Goal: Task Accomplishment & Management: Manage account settings

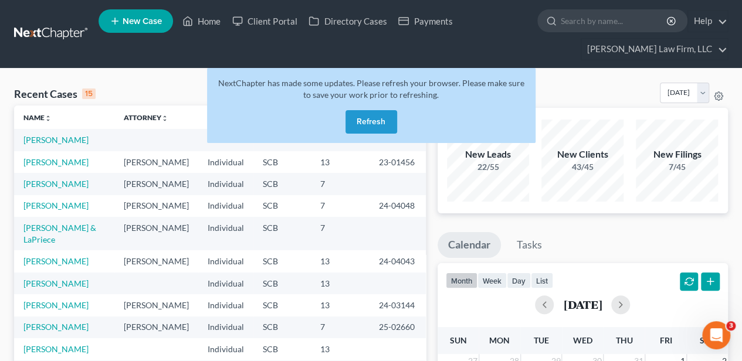
click at [364, 117] on button "Refresh" at bounding box center [371, 121] width 52 height 23
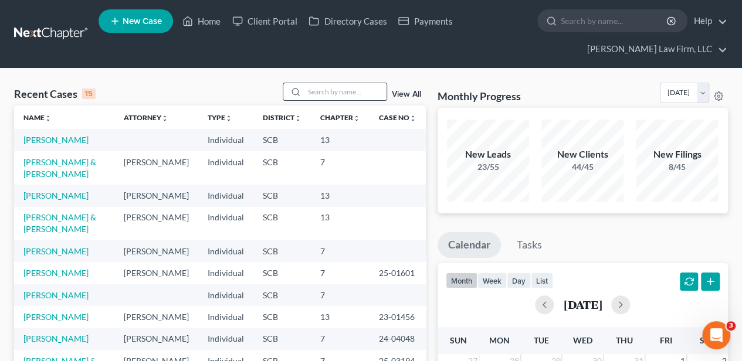
click at [353, 90] on input "search" at bounding box center [345, 91] width 82 height 17
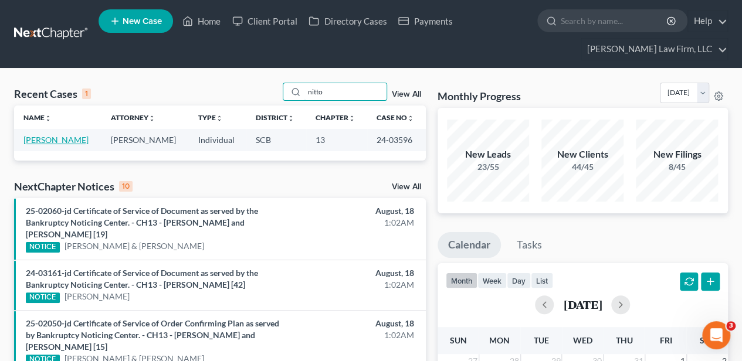
type input "nitto"
click at [32, 141] on link "[PERSON_NAME]" at bounding box center [55, 140] width 65 height 10
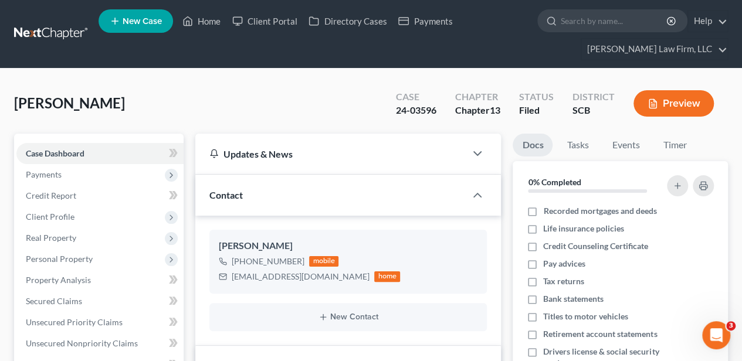
select select "2"
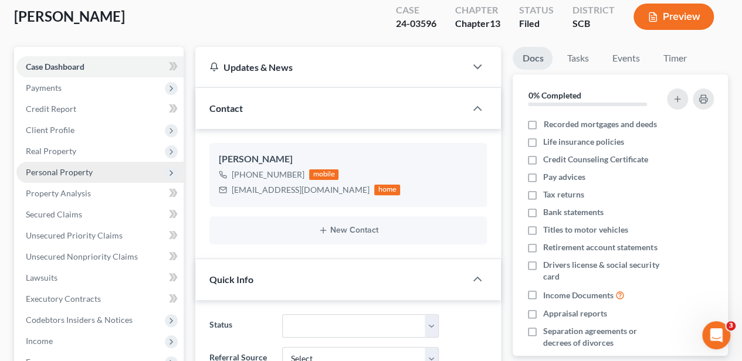
scroll to position [78, 0]
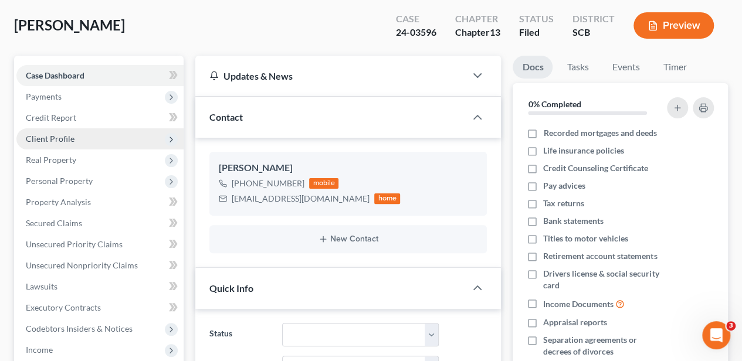
click at [61, 142] on span "Client Profile" at bounding box center [50, 139] width 49 height 10
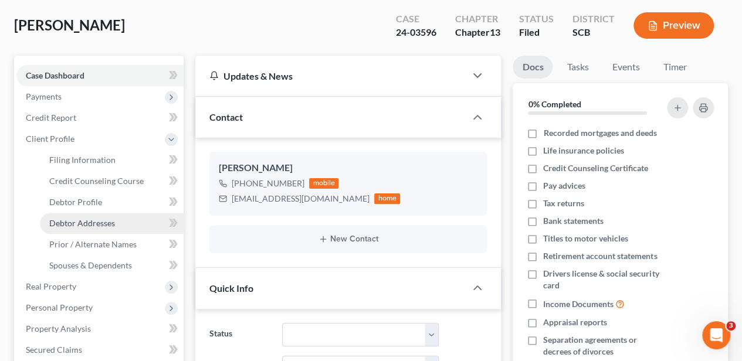
click at [77, 221] on span "Debtor Addresses" at bounding box center [82, 223] width 66 height 10
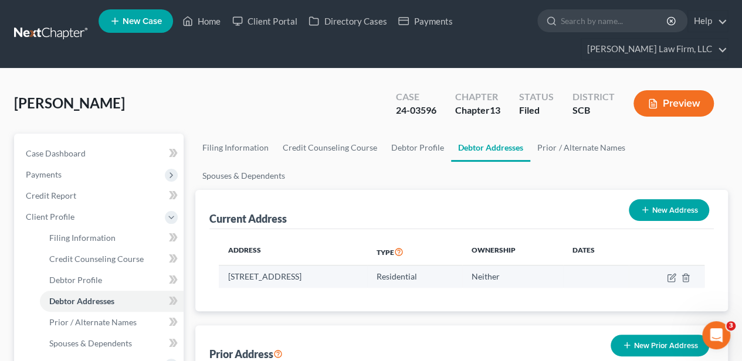
drag, startPoint x: 386, startPoint y: 249, endPoint x: 225, endPoint y: 253, distance: 161.3
click at [225, 266] on td "[STREET_ADDRESS]" at bounding box center [293, 277] width 148 height 22
copy td "[STREET_ADDRESS]"
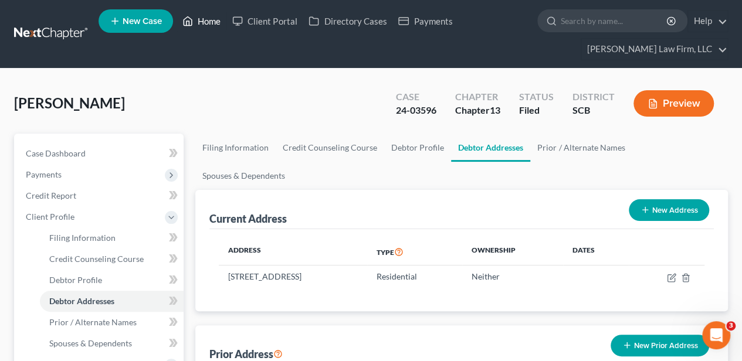
click at [197, 15] on link "Home" at bounding box center [202, 21] width 50 height 21
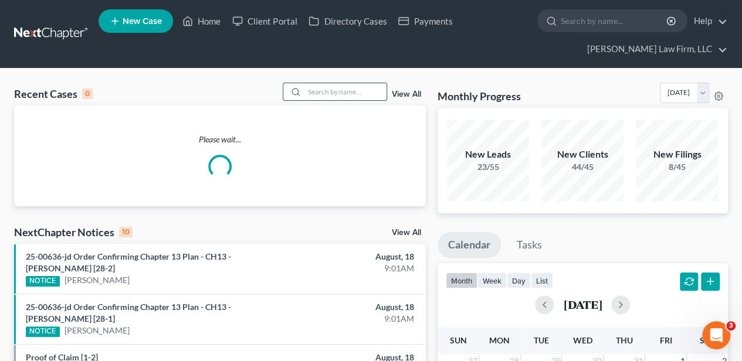
click at [316, 84] on input "search" at bounding box center [345, 91] width 82 height 17
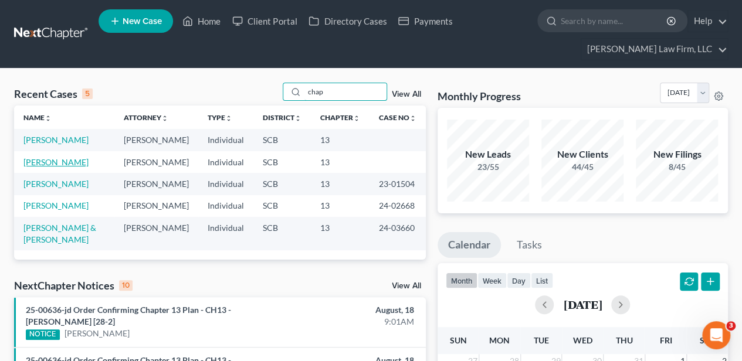
type input "chap"
click at [53, 158] on link "[PERSON_NAME]" at bounding box center [55, 162] width 65 height 10
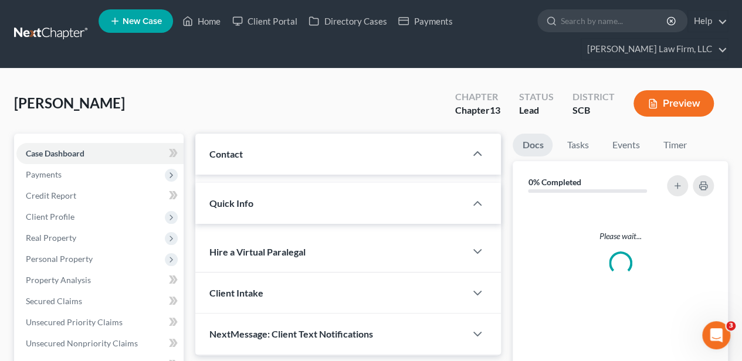
select select "2"
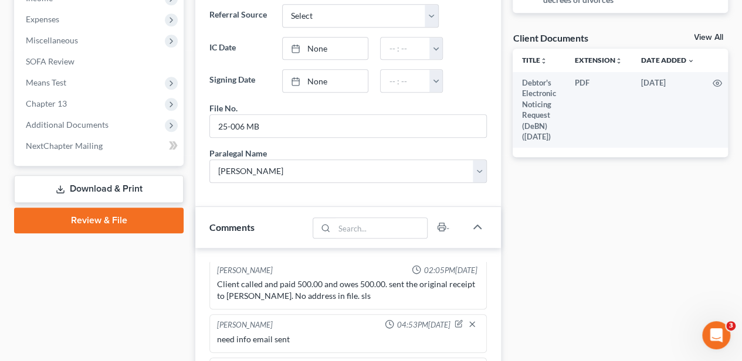
scroll to position [625, 0]
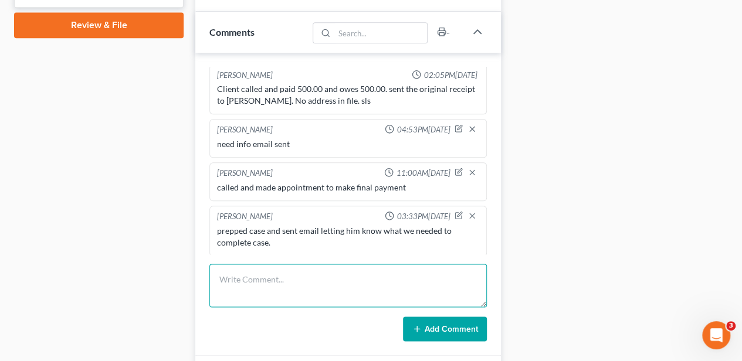
click at [253, 269] on textarea at bounding box center [347, 285] width 277 height 43
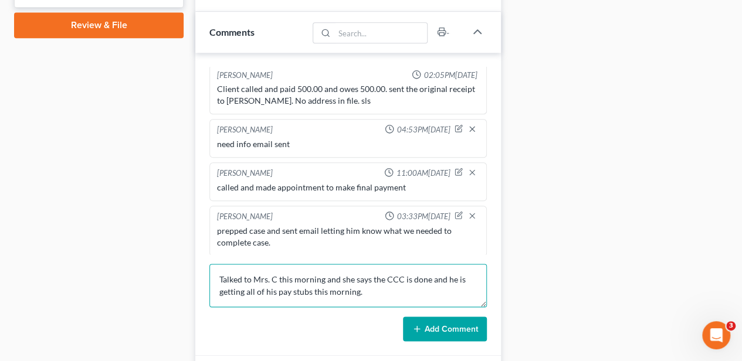
type textarea "Talked to Mrs. C this morning and she says the CCC is done and he is getting al…"
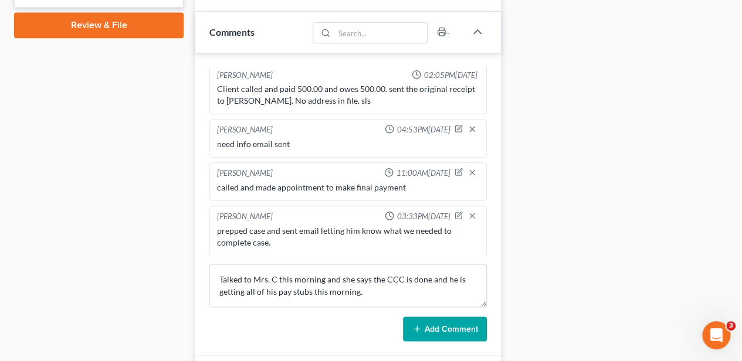
click at [457, 325] on button "Add Comment" at bounding box center [445, 329] width 84 height 25
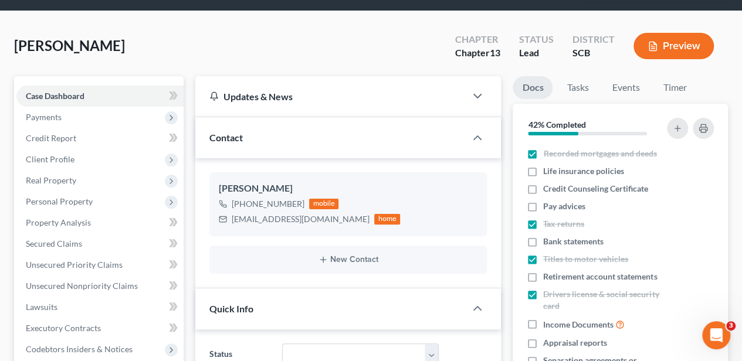
scroll to position [0, 0]
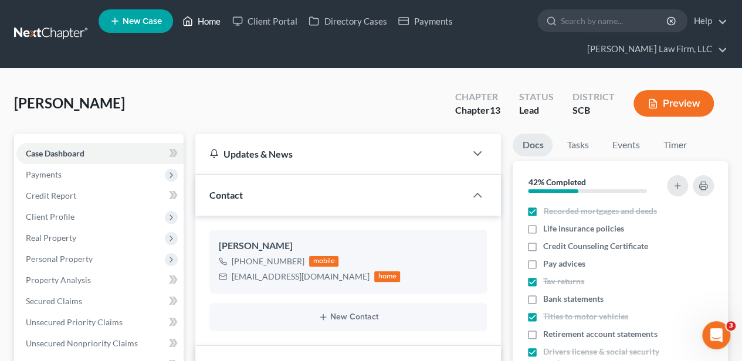
click at [205, 12] on link "Home" at bounding box center [202, 21] width 50 height 21
